Goal: Find specific page/section: Find specific page/section

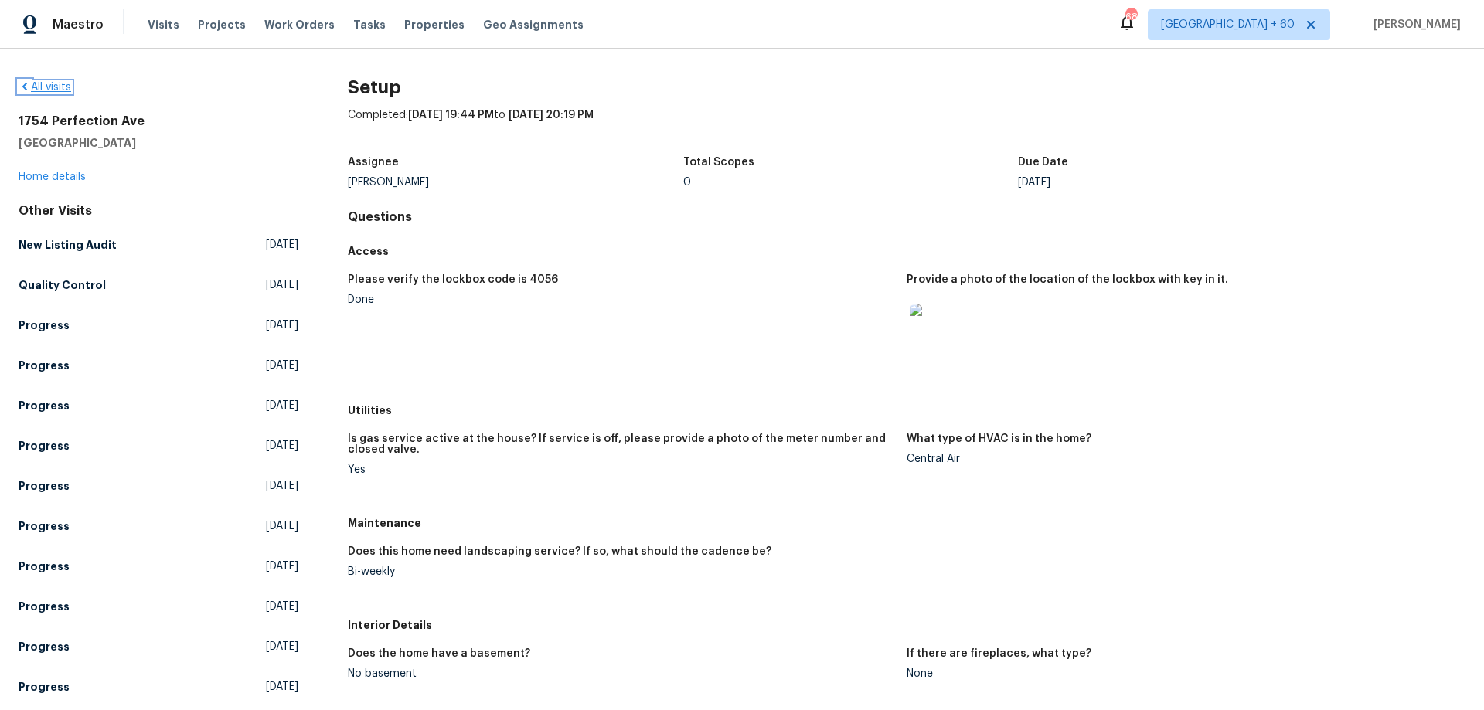
click at [48, 83] on link "All visits" at bounding box center [45, 87] width 53 height 11
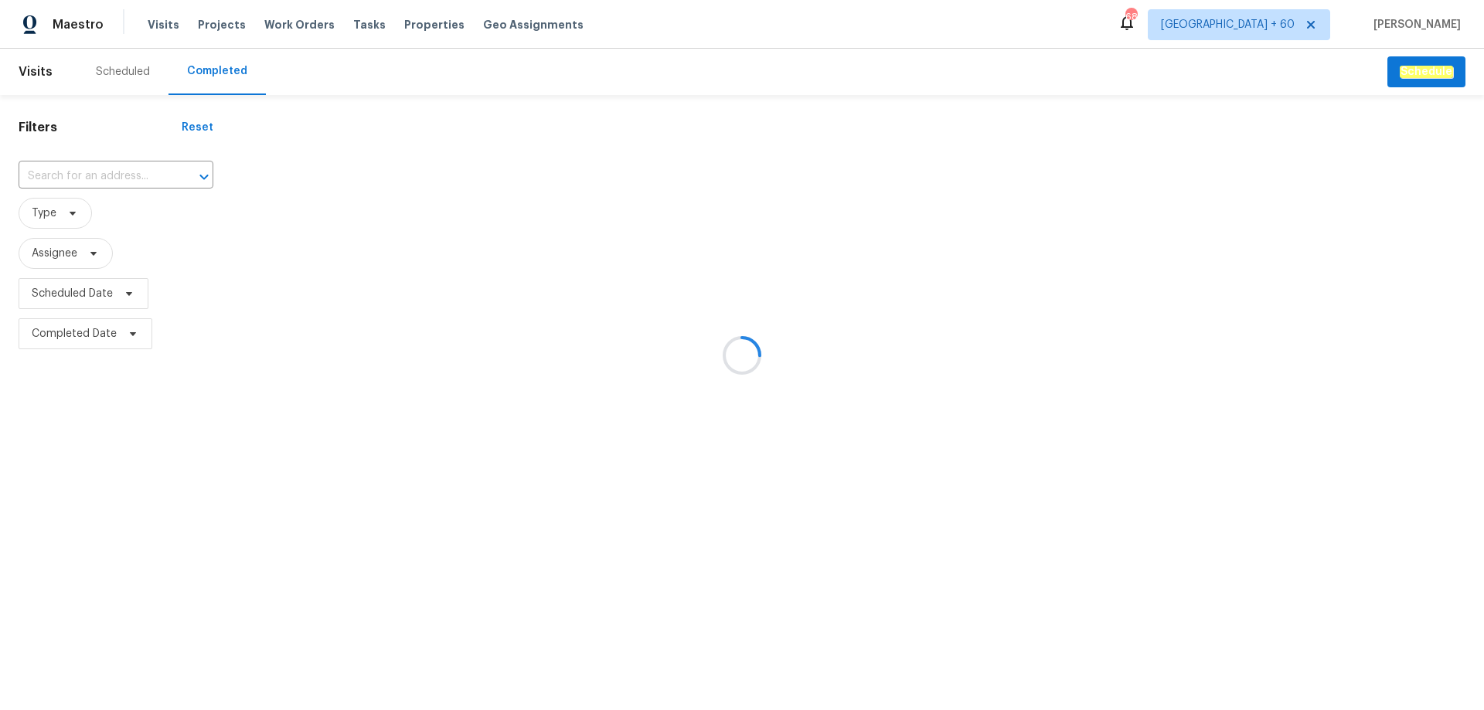
click at [114, 176] on div at bounding box center [742, 355] width 1484 height 710
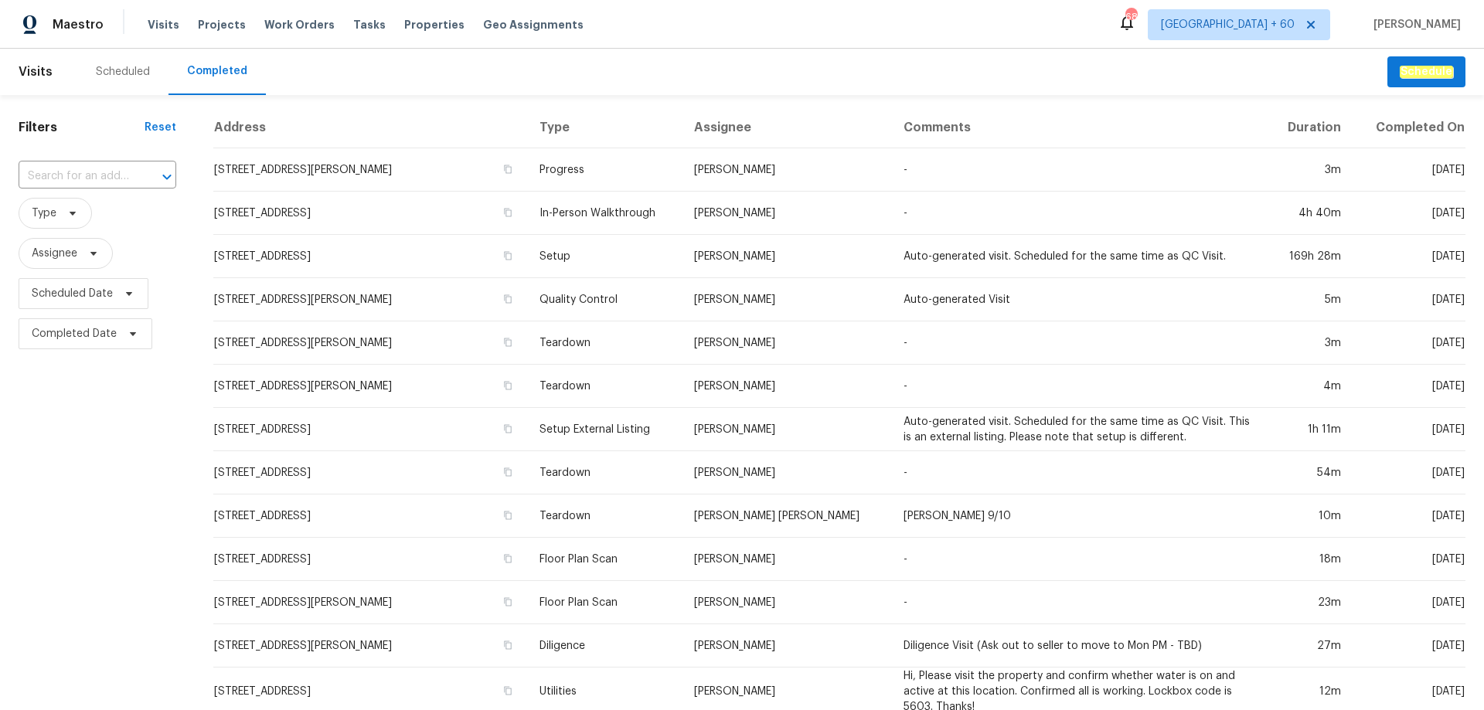
click at [114, 176] on input "text" at bounding box center [76, 177] width 114 height 24
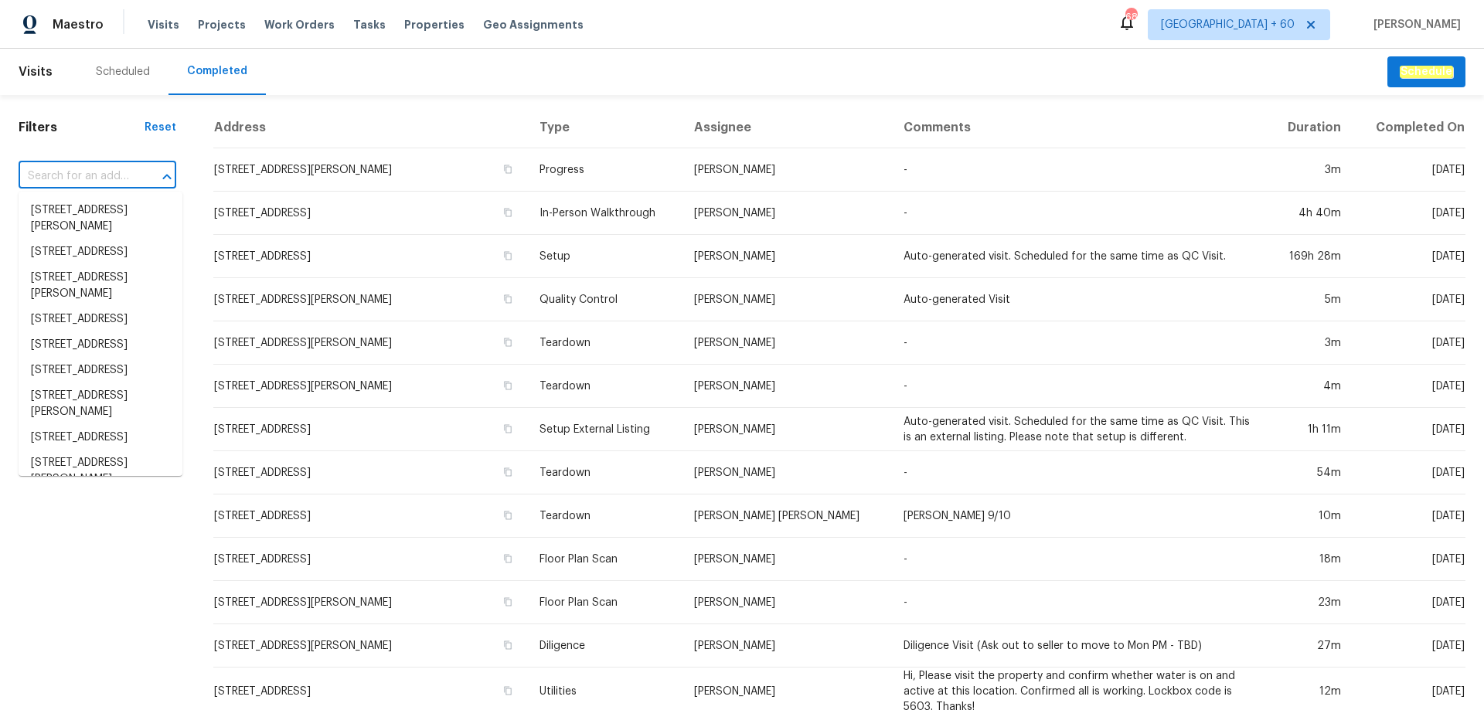
paste input "[STREET_ADDRESS]"
type input "[STREET_ADDRESS]"
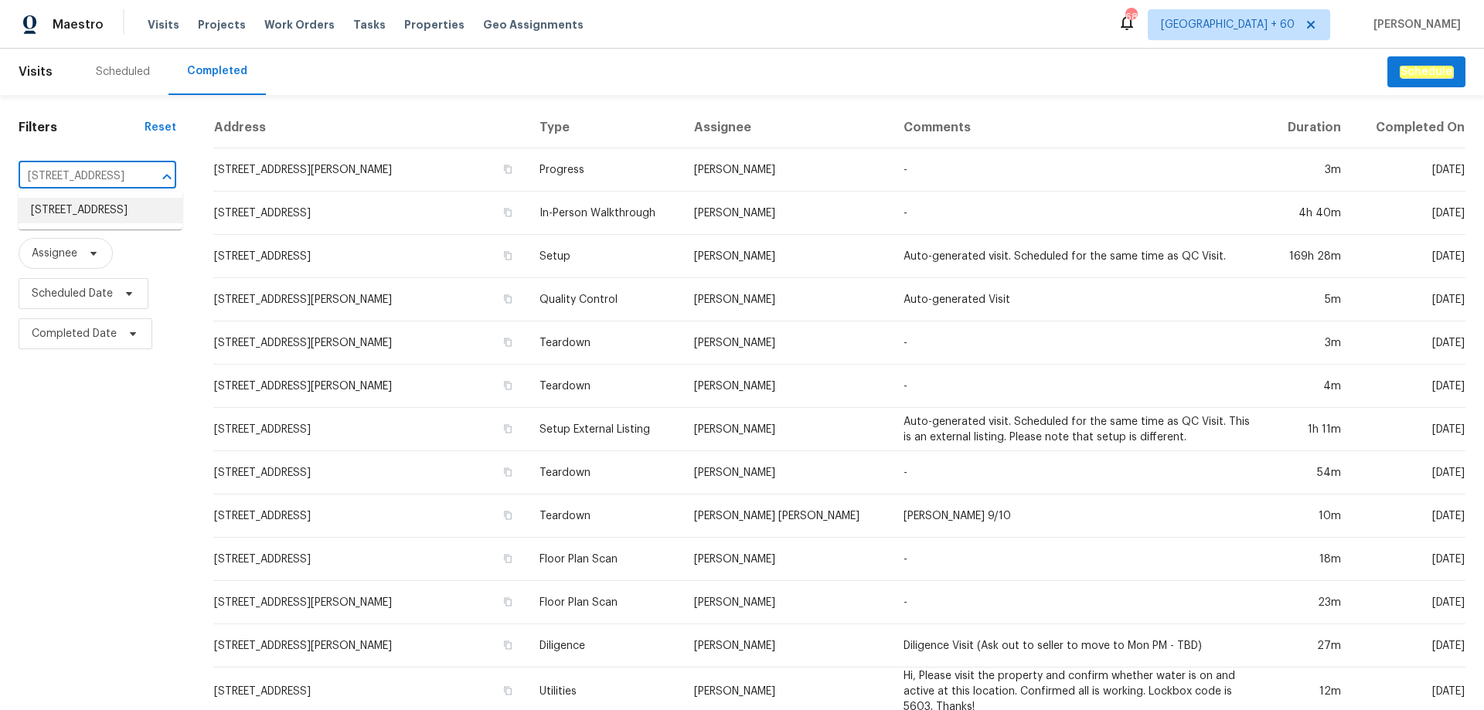
click at [119, 218] on li "[STREET_ADDRESS]" at bounding box center [101, 211] width 164 height 26
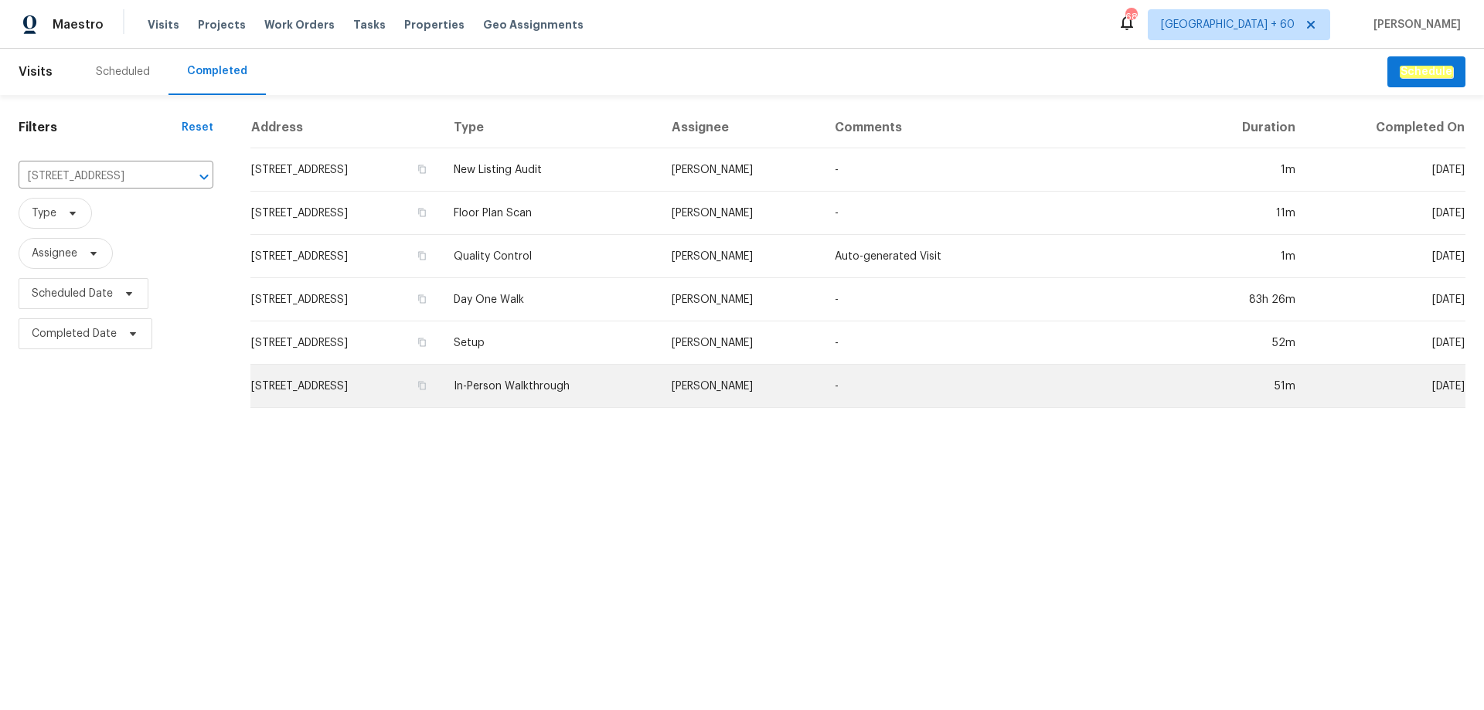
click at [441, 380] on td "[STREET_ADDRESS]" at bounding box center [345, 386] width 191 height 43
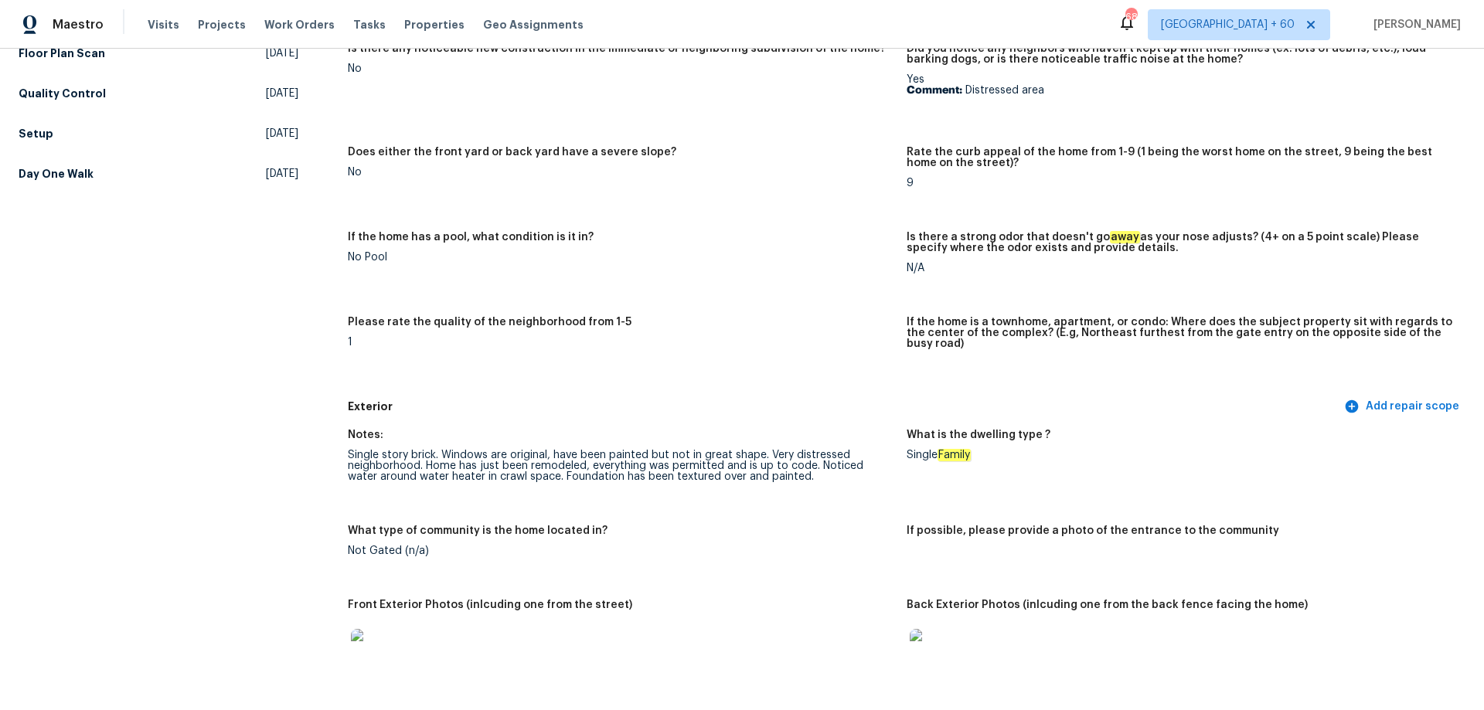
scroll to position [464, 0]
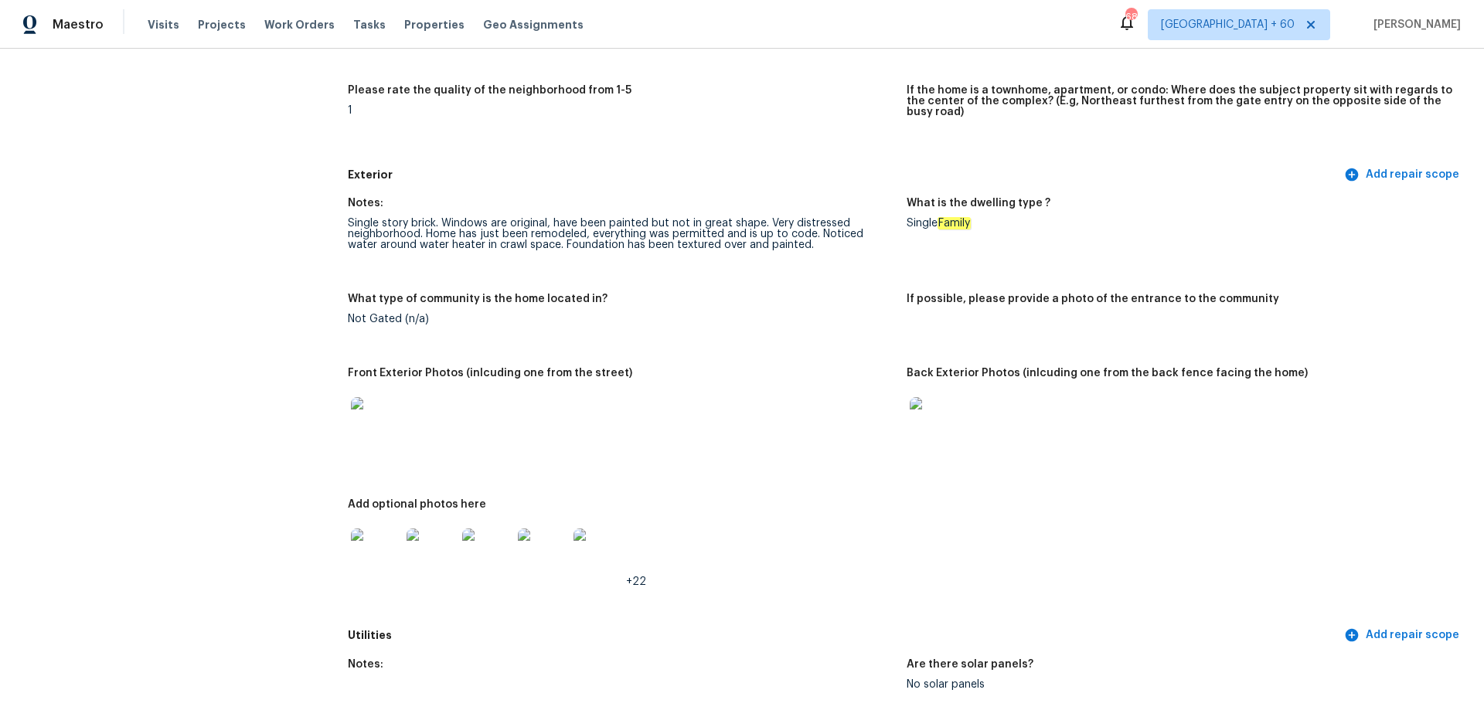
click at [931, 434] on img at bounding box center [934, 421] width 49 height 49
click at [388, 542] on img at bounding box center [375, 553] width 49 height 49
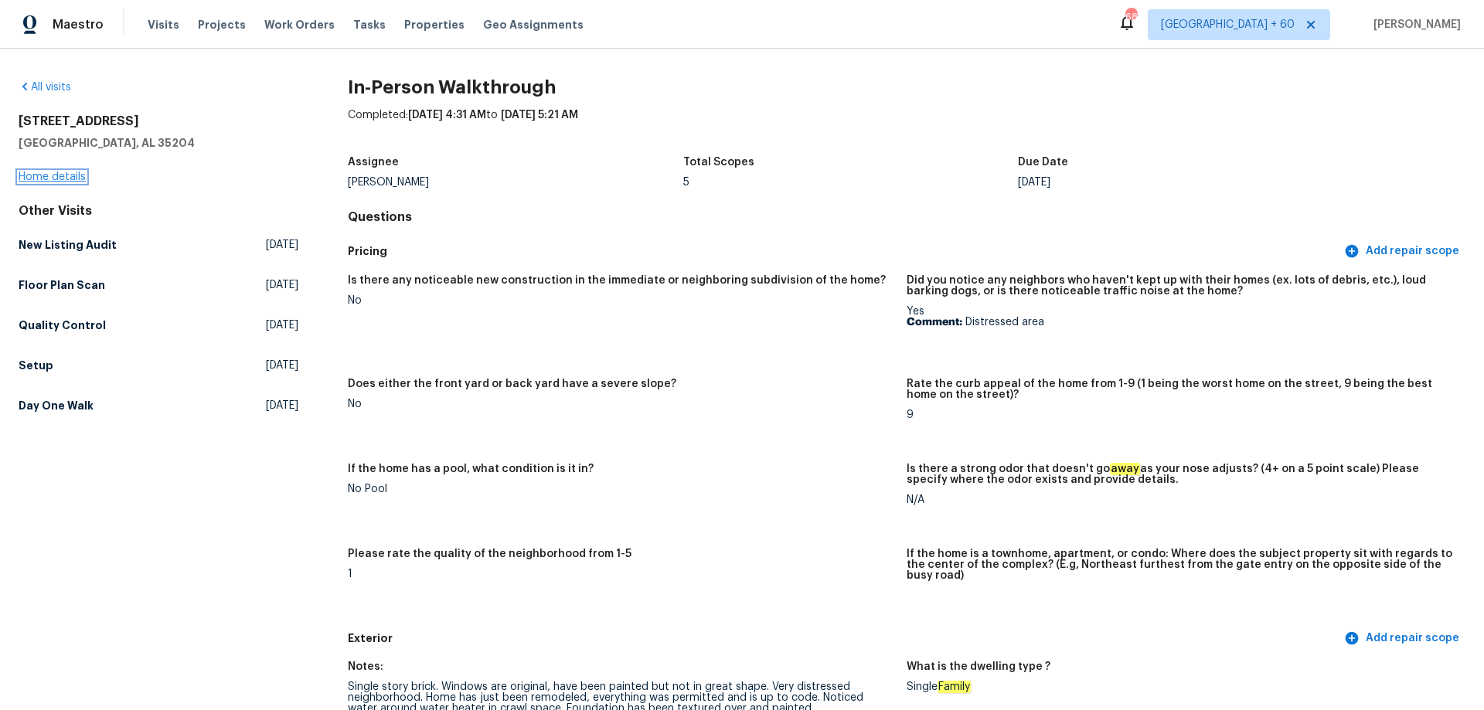
click at [76, 172] on link "Home details" at bounding box center [52, 177] width 67 height 11
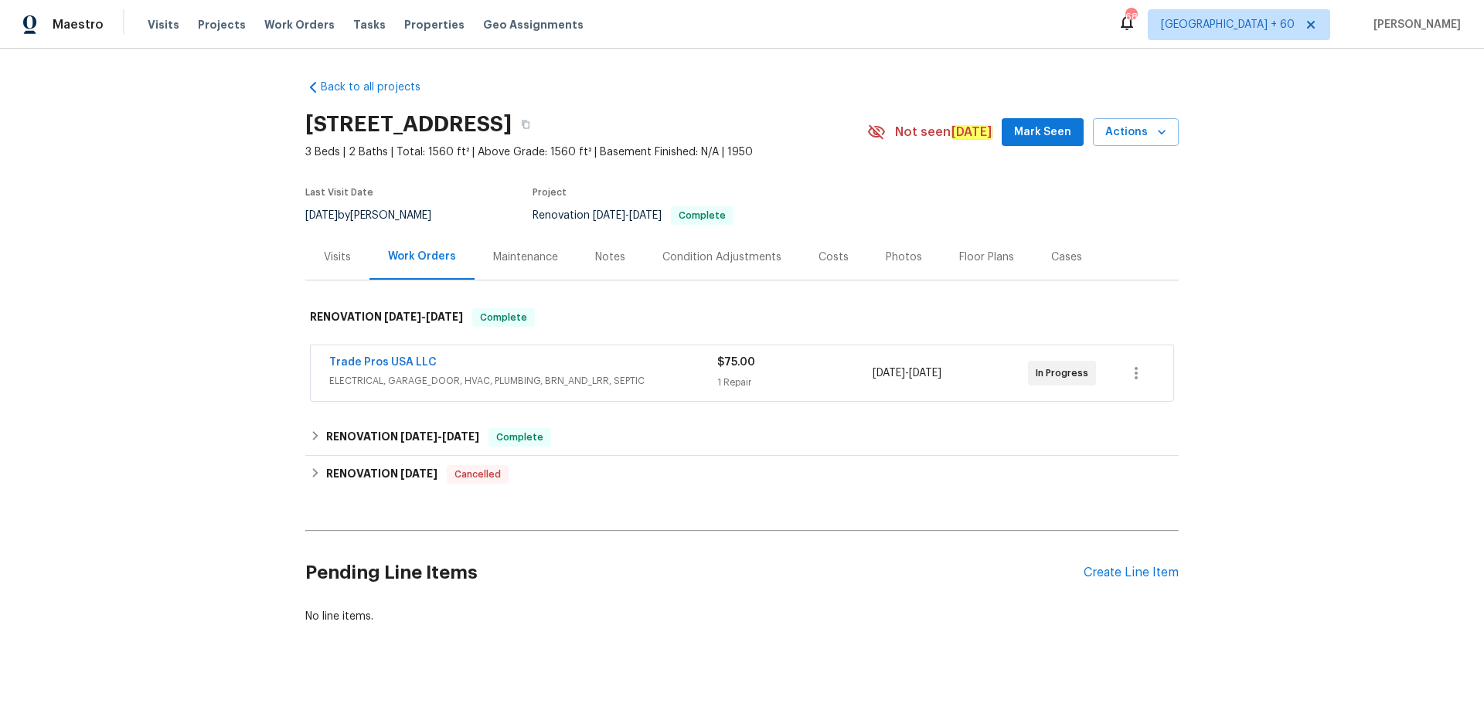
click at [870, 247] on div "Photos" at bounding box center [903, 257] width 73 height 46
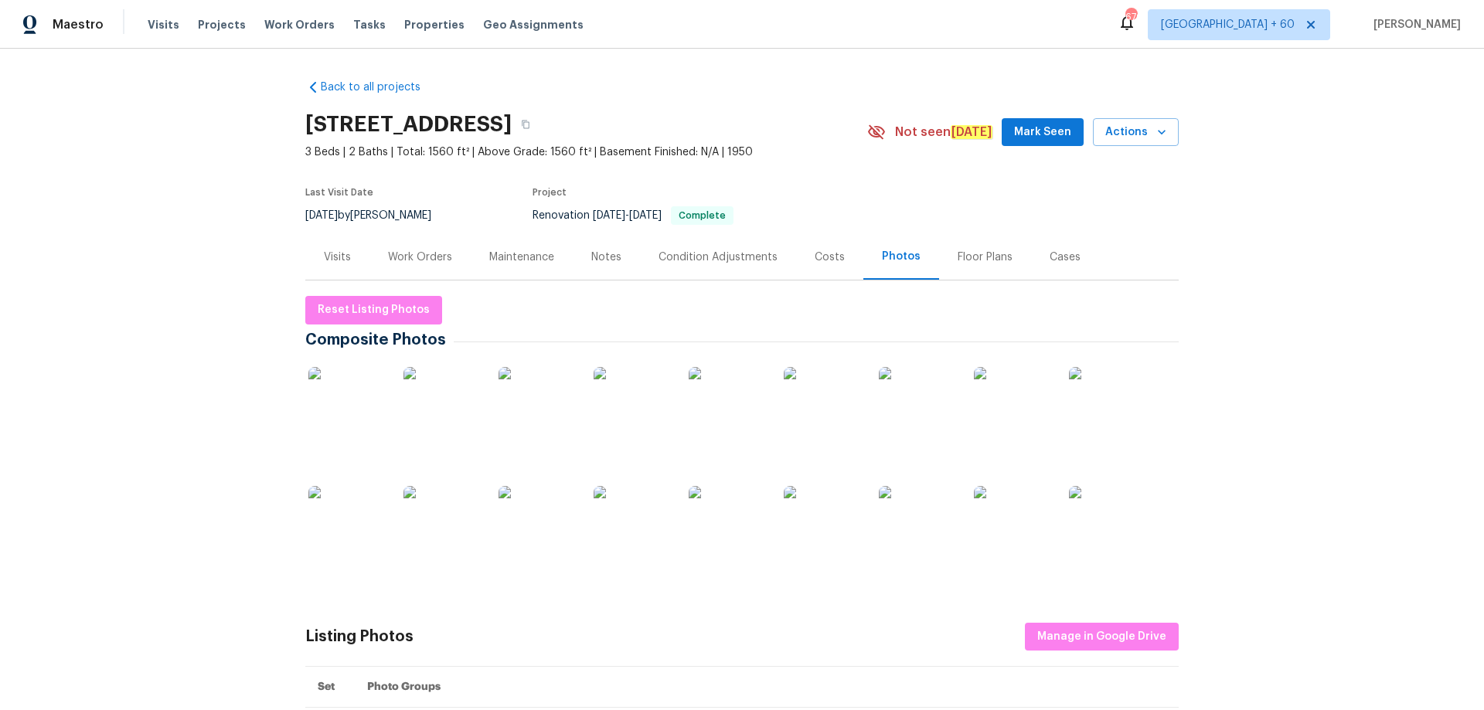
click at [326, 257] on div "Visits" at bounding box center [337, 257] width 27 height 15
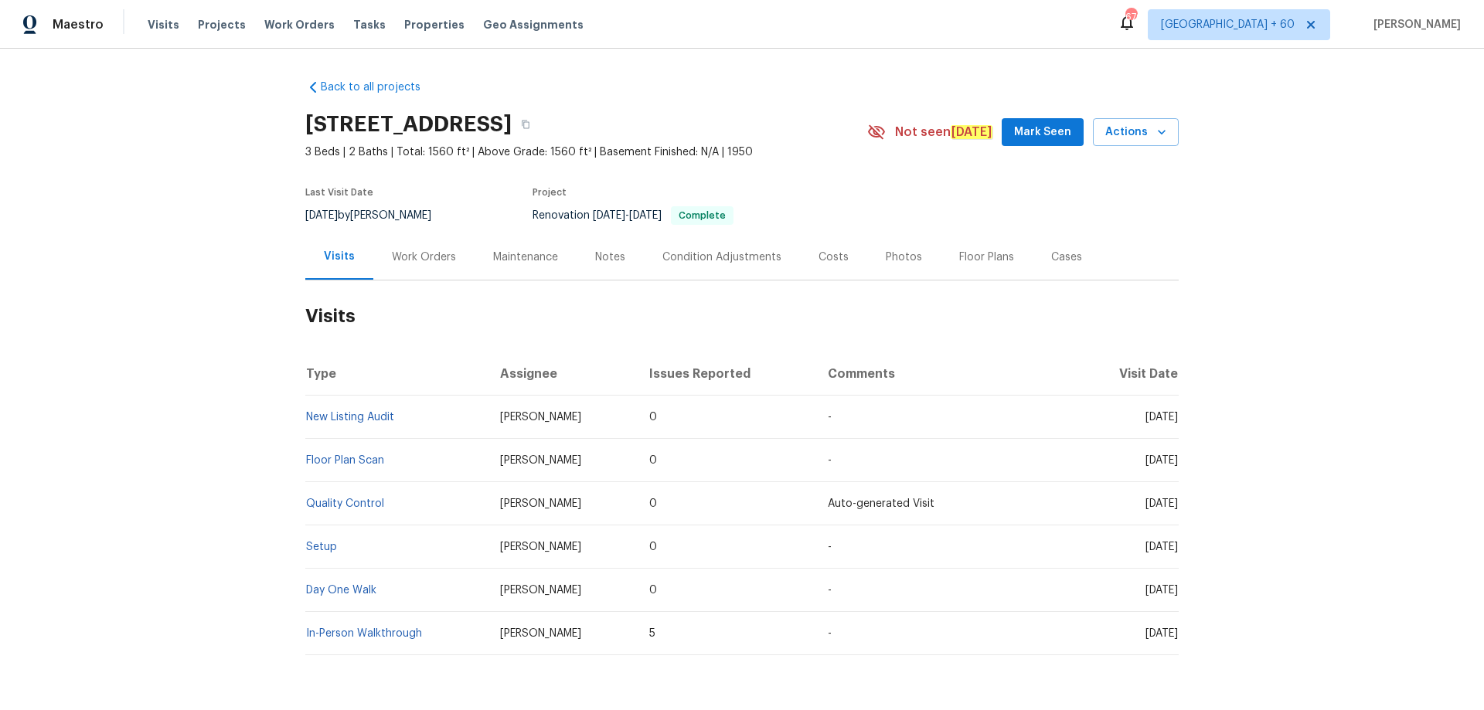
click at [380, 383] on th "Type" at bounding box center [396, 373] width 182 height 43
click at [358, 434] on td "New Listing Audit" at bounding box center [396, 417] width 182 height 43
click at [356, 414] on link "New Listing Audit" at bounding box center [350, 417] width 88 height 11
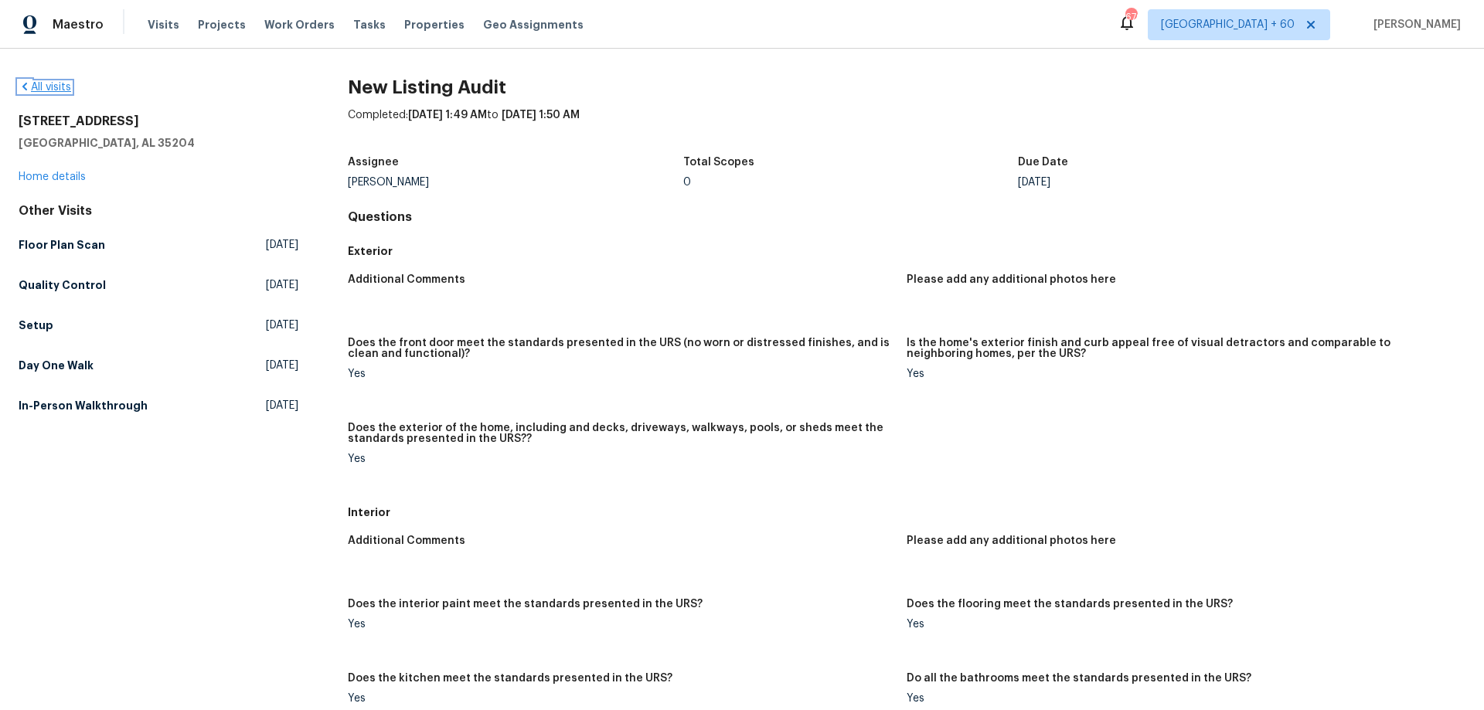
click at [60, 92] on link "All visits" at bounding box center [45, 87] width 53 height 11
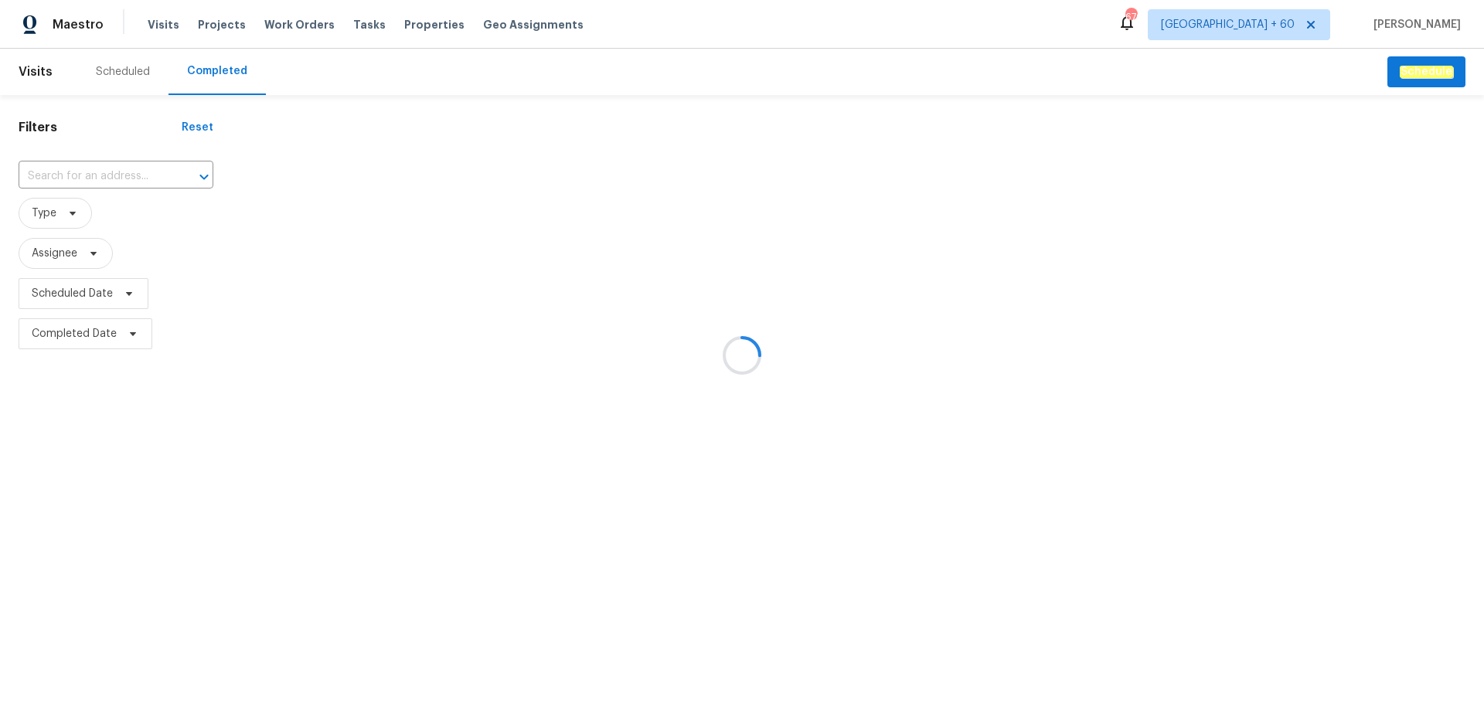
click at [104, 180] on div at bounding box center [742, 355] width 1484 height 710
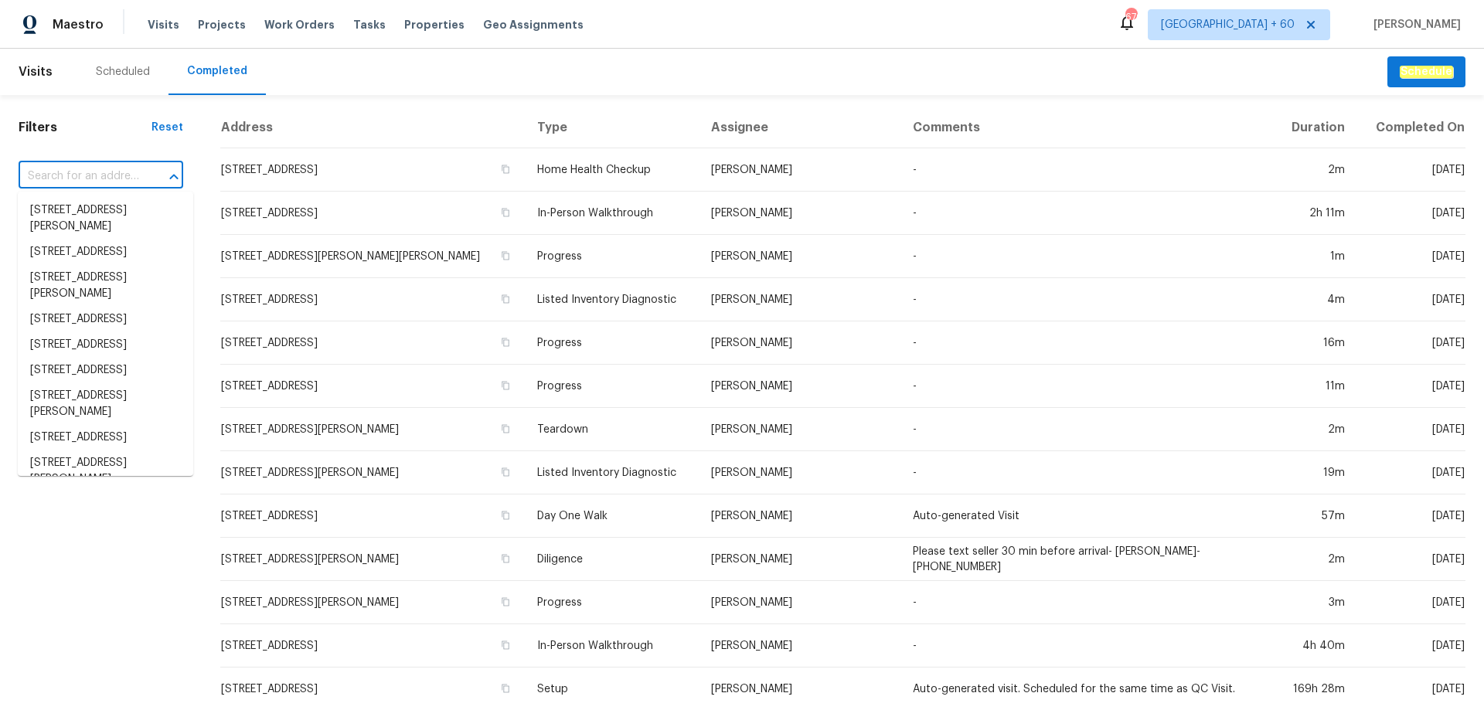
click at [104, 180] on input "text" at bounding box center [79, 177] width 121 height 24
paste input "[STREET_ADDRESS][PERSON_NAME]"
type input "[STREET_ADDRESS][PERSON_NAME]"
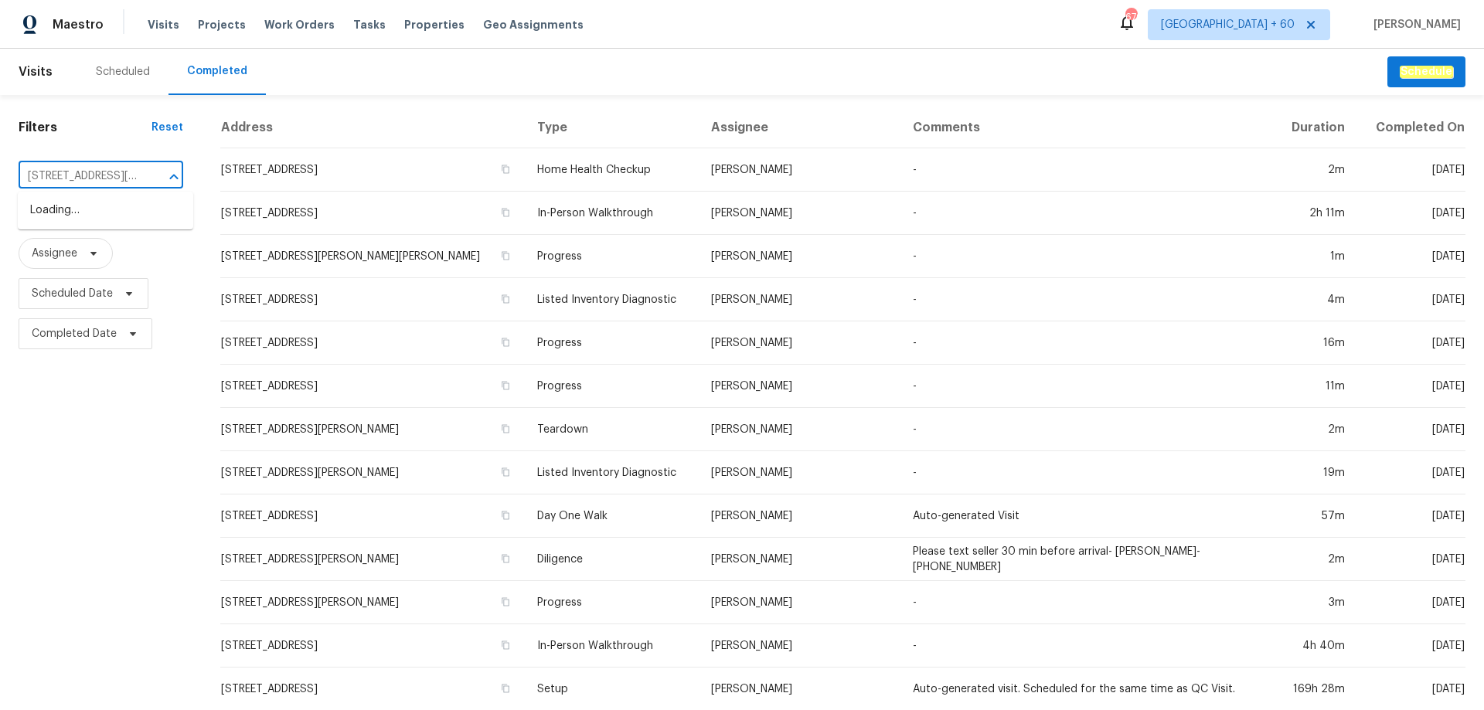
scroll to position [0, 91]
click at [102, 216] on li "[STREET_ADDRESS][PERSON_NAME]" at bounding box center [105, 219] width 175 height 42
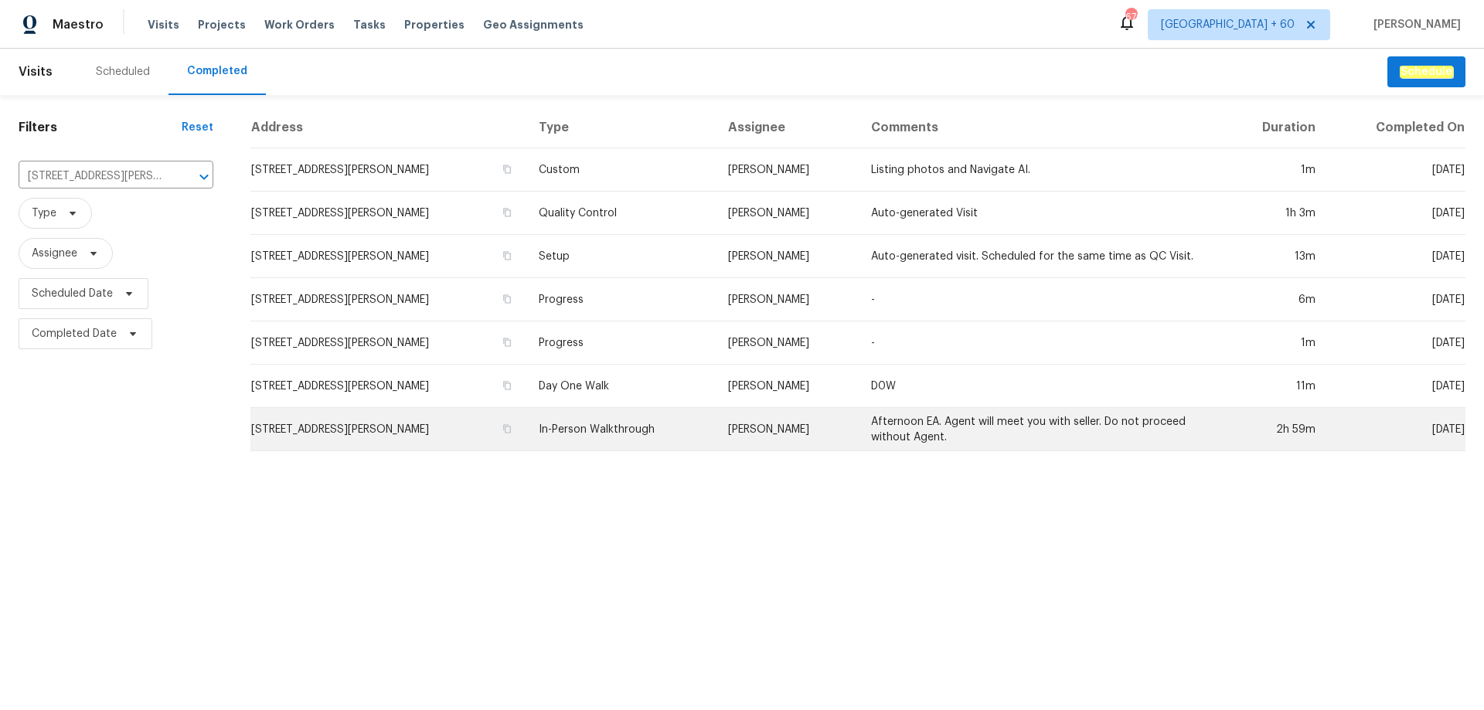
click at [417, 442] on td "[STREET_ADDRESS][PERSON_NAME]" at bounding box center [388, 429] width 276 height 43
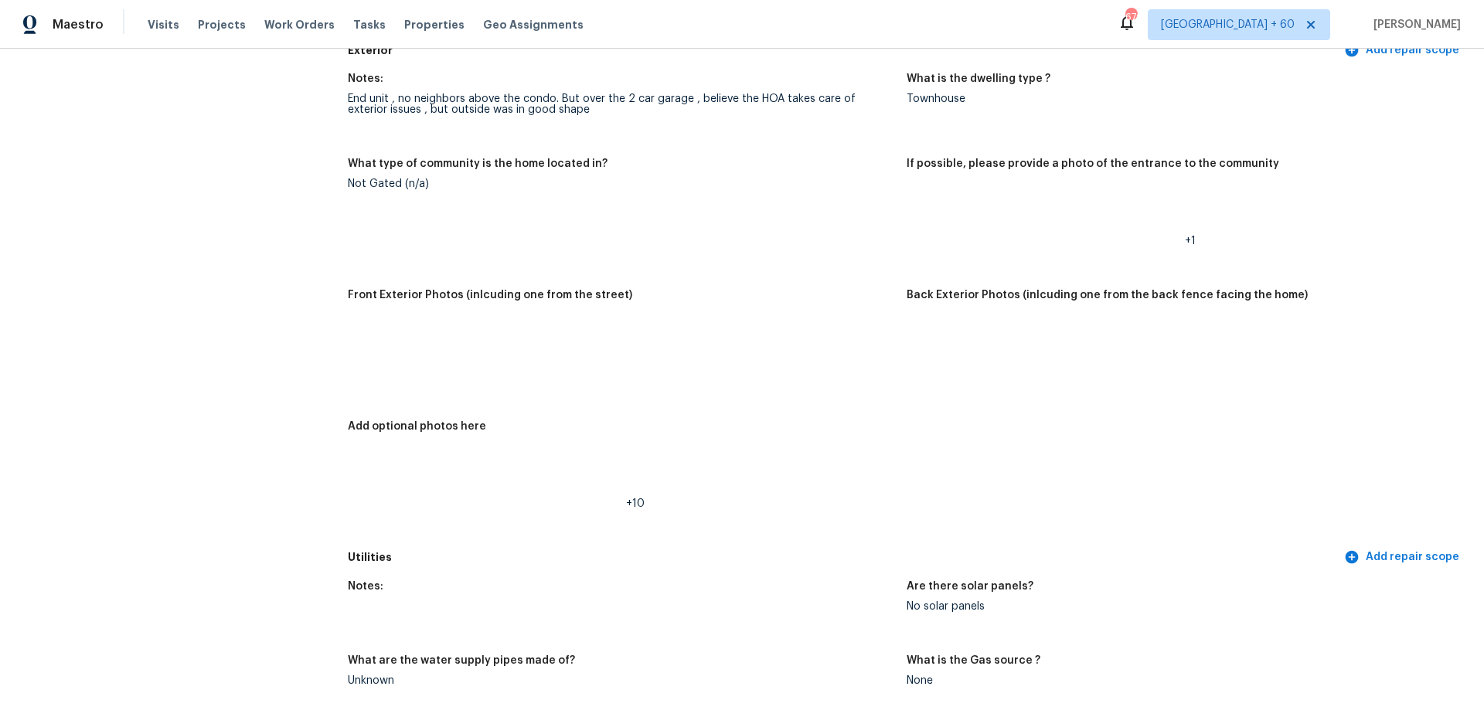
scroll to position [541, 0]
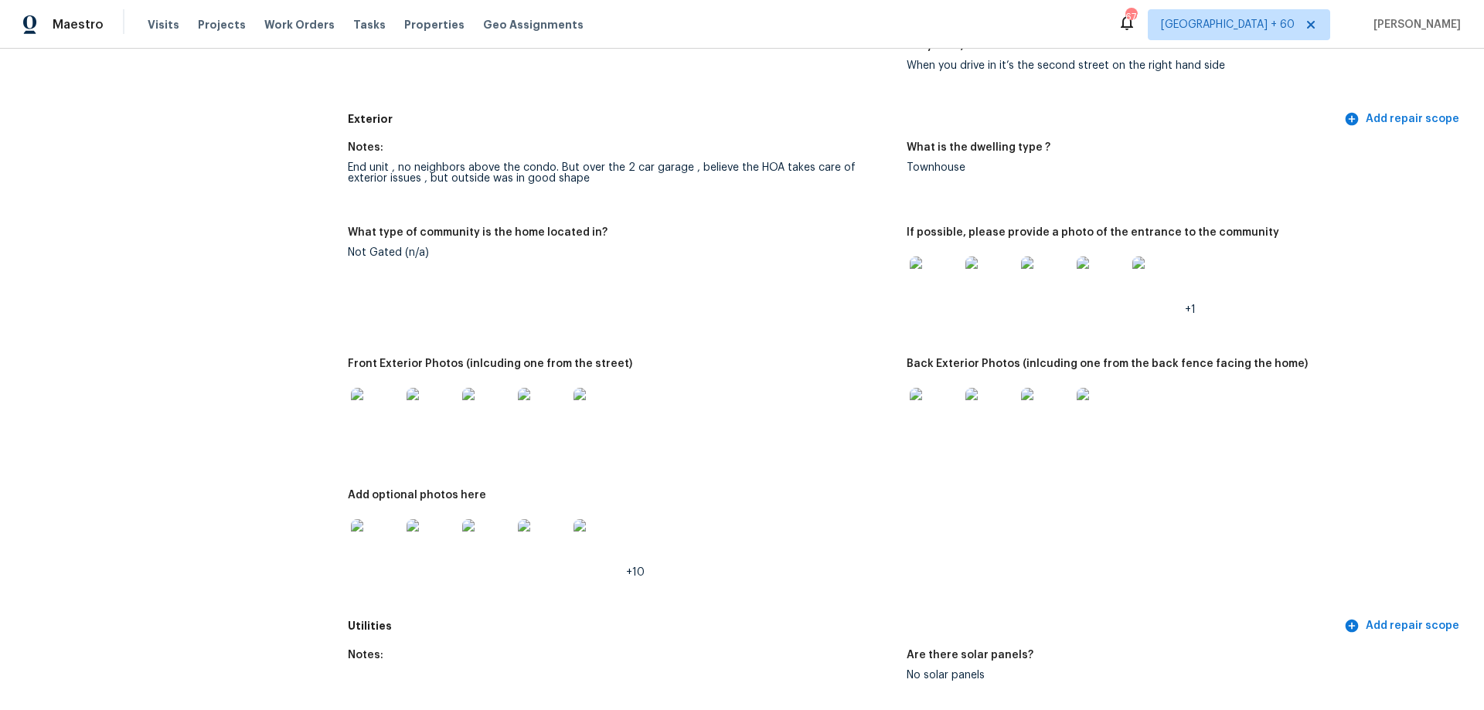
click at [366, 527] on img at bounding box center [375, 543] width 49 height 49
